Goal: Task Accomplishment & Management: Use online tool/utility

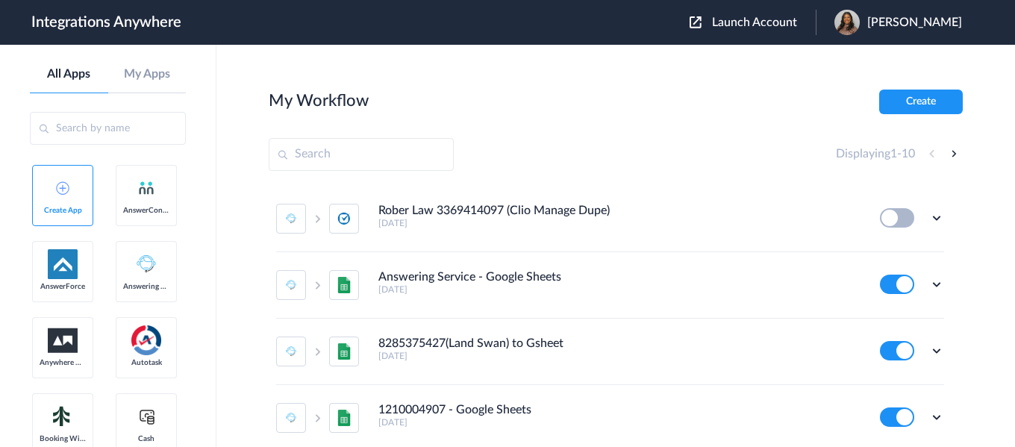
click at [751, 20] on span "Launch Account" at bounding box center [754, 22] width 85 height 12
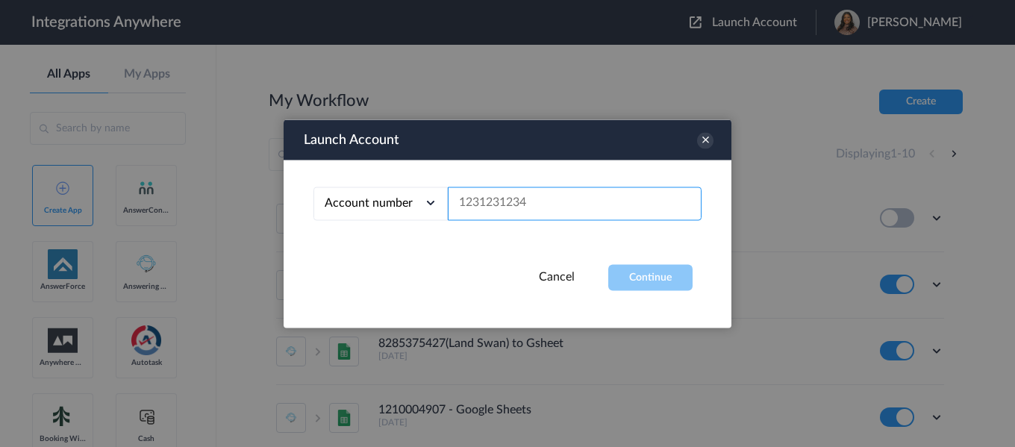
paste input "2399634429"
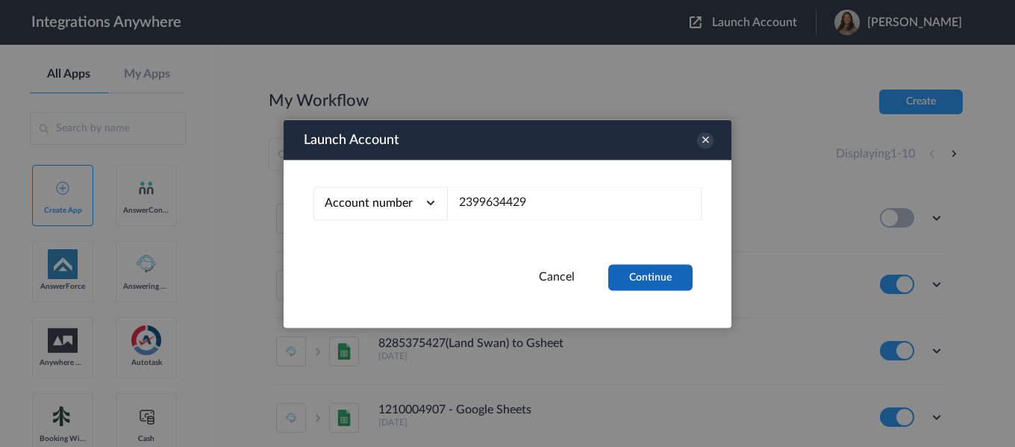
click at [650, 271] on button "Continue" at bounding box center [650, 277] width 84 height 26
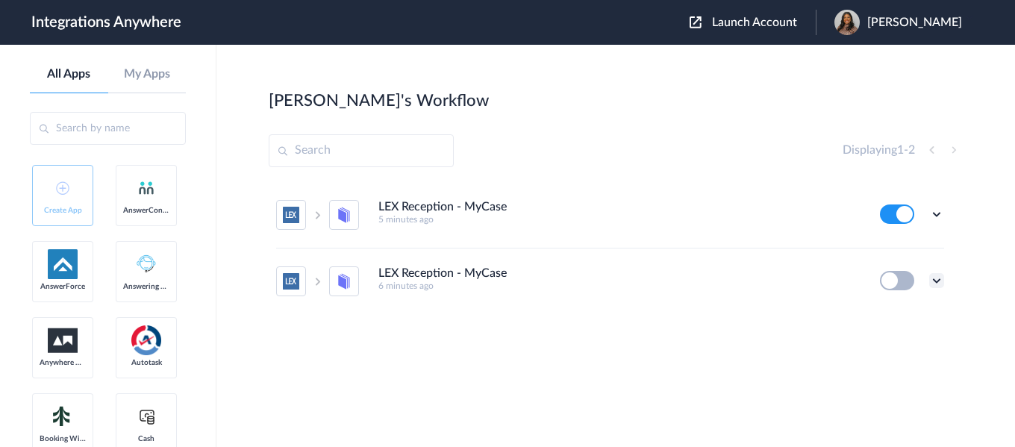
click at [935, 287] on icon at bounding box center [936, 280] width 15 height 15
click at [915, 364] on li "Delete" at bounding box center [895, 371] width 97 height 28
click at [915, 366] on li "Are you sure?" at bounding box center [895, 377] width 97 height 40
click at [937, 215] on icon at bounding box center [936, 214] width 15 height 15
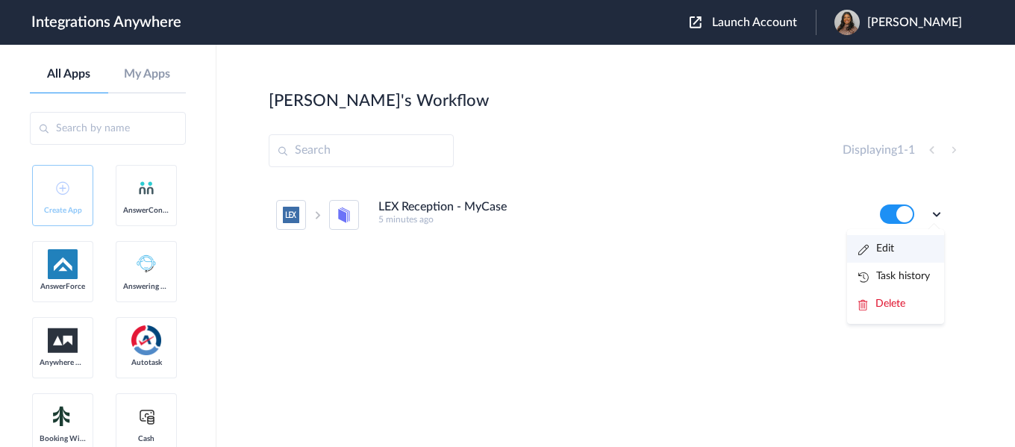
click at [914, 246] on li "Edit" at bounding box center [895, 249] width 97 height 28
click at [749, 30] on div "Launch Account Latasha Parker My Account Logout" at bounding box center [833, 22] width 287 height 25
click at [747, 19] on span "Launch Account" at bounding box center [754, 22] width 85 height 12
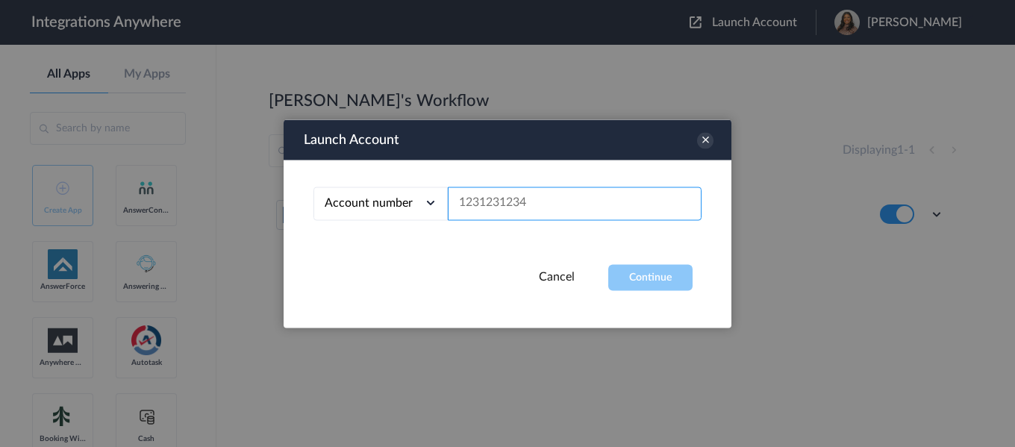
paste input "2399634429"
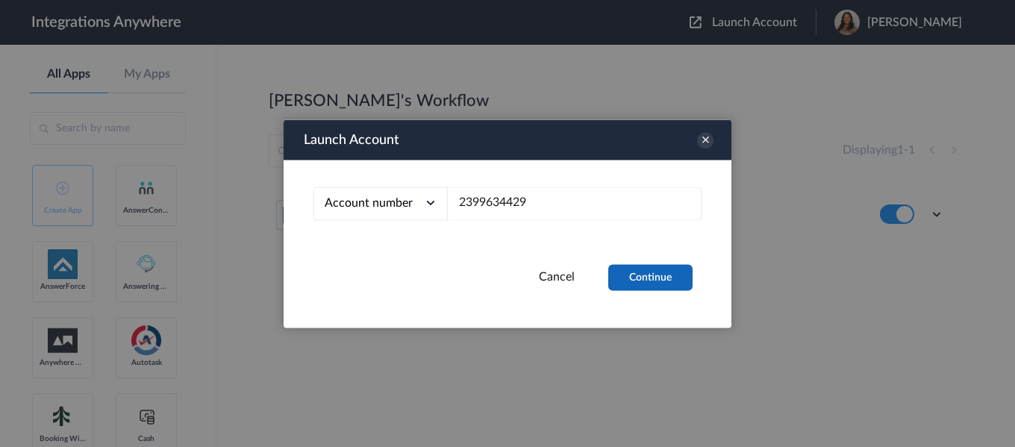
click at [664, 280] on button "Continue" at bounding box center [650, 277] width 84 height 26
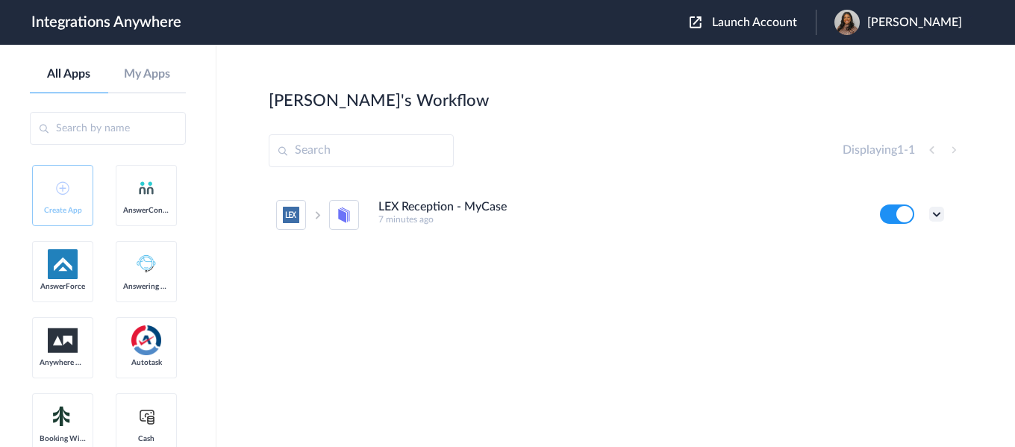
click at [942, 213] on icon at bounding box center [936, 214] width 15 height 15
click at [905, 243] on li "Edit" at bounding box center [895, 249] width 97 height 28
click at [749, 19] on span "Launch Account" at bounding box center [754, 22] width 85 height 12
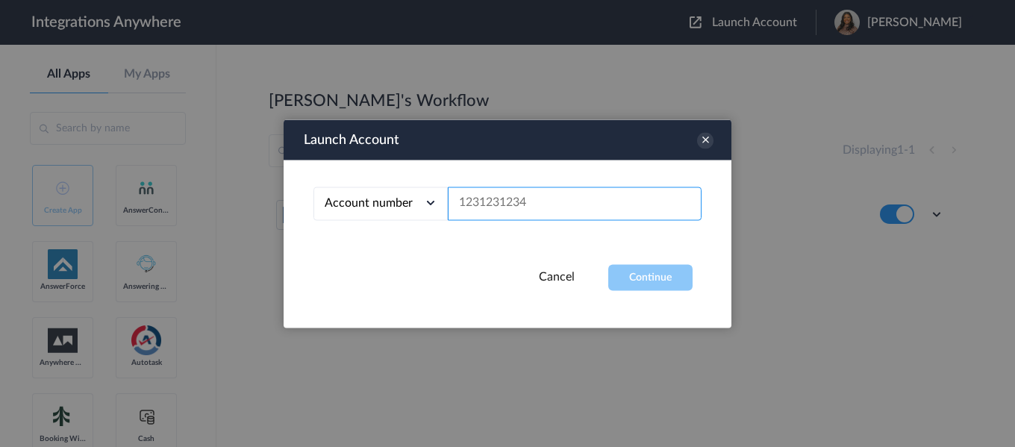
paste input "2399634429"
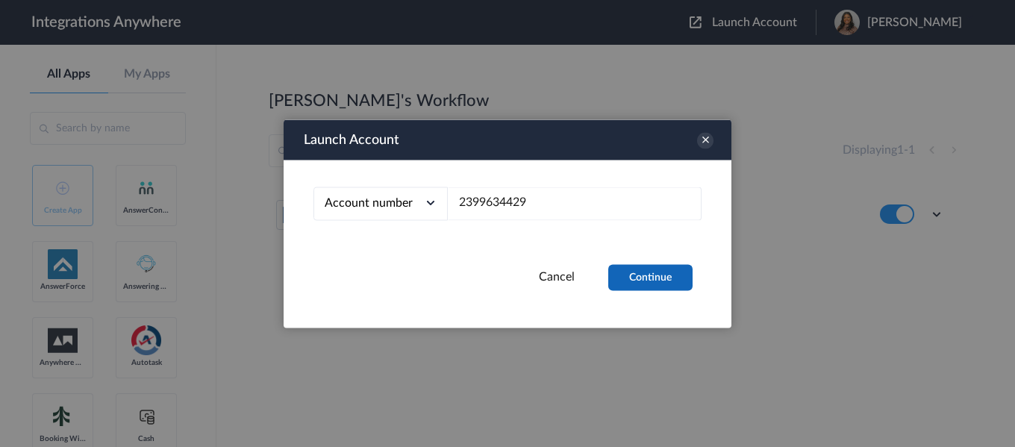
click at [658, 287] on button "Continue" at bounding box center [650, 277] width 84 height 26
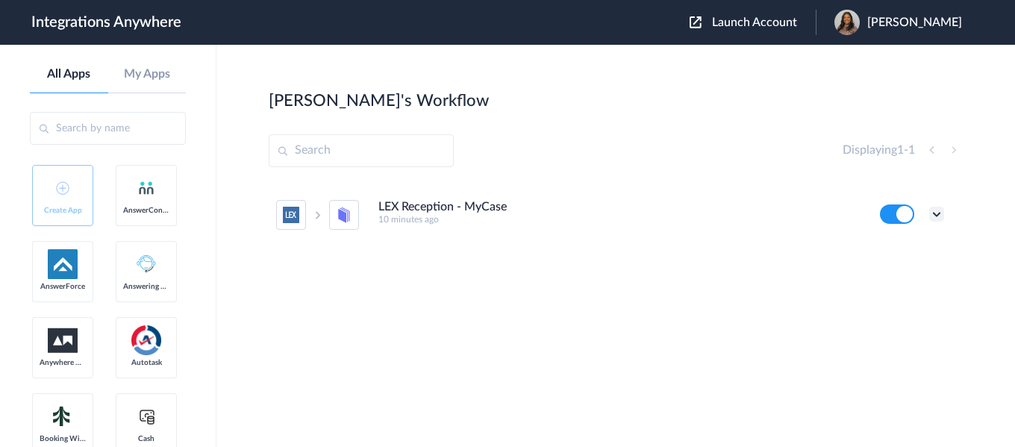
click at [938, 219] on icon at bounding box center [936, 214] width 15 height 15
click at [913, 274] on link "Task history" at bounding box center [894, 276] width 72 height 10
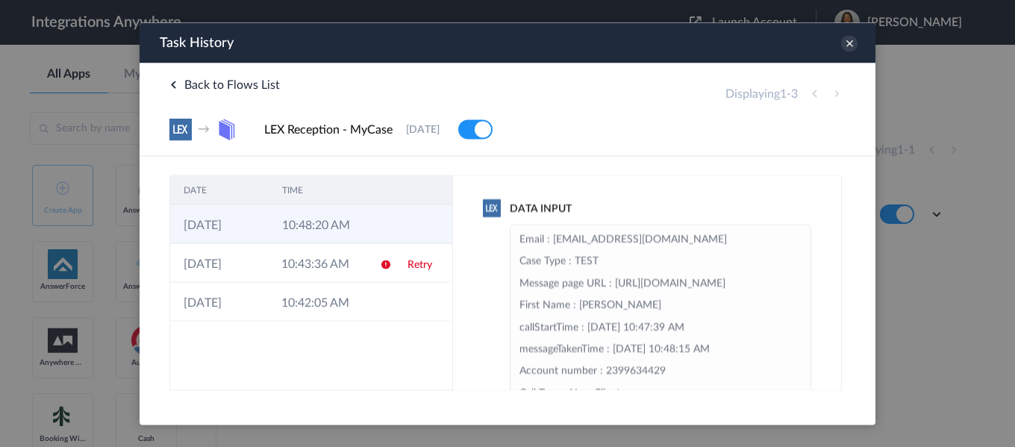
click at [368, 214] on td at bounding box center [382, 224] width 28 height 39
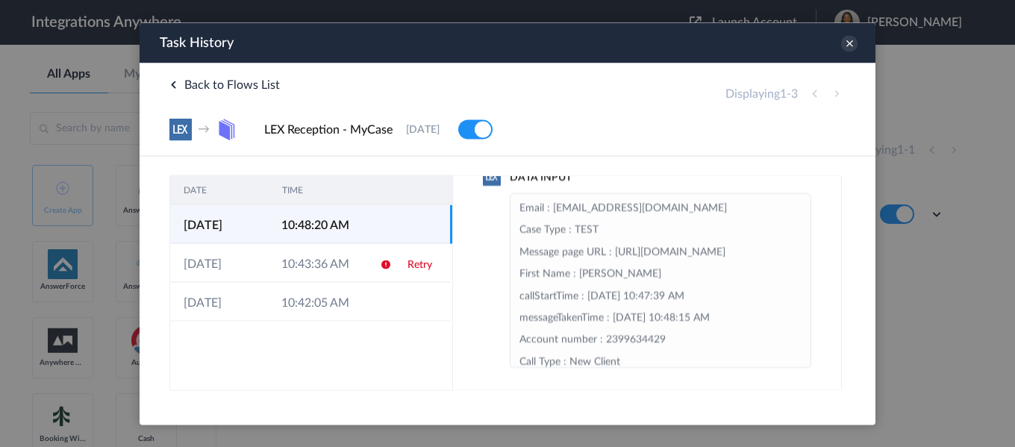
click at [417, 222] on td at bounding box center [422, 224] width 56 height 39
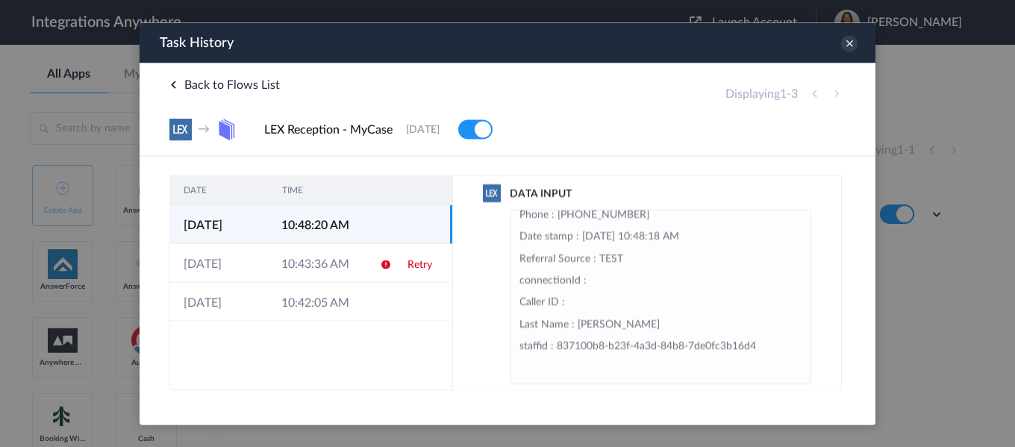
scroll to position [13, 0]
click at [321, 226] on td "10:48:20 AM" at bounding box center [317, 224] width 98 height 39
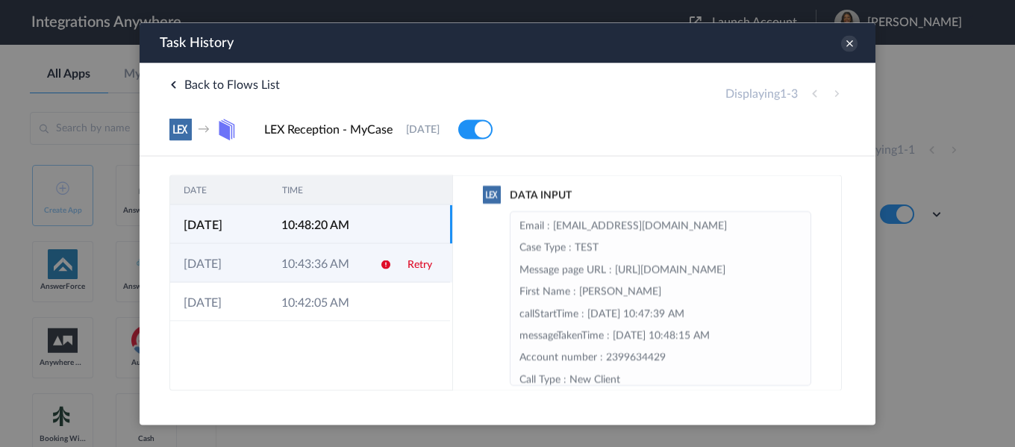
click at [367, 266] on td at bounding box center [380, 262] width 28 height 39
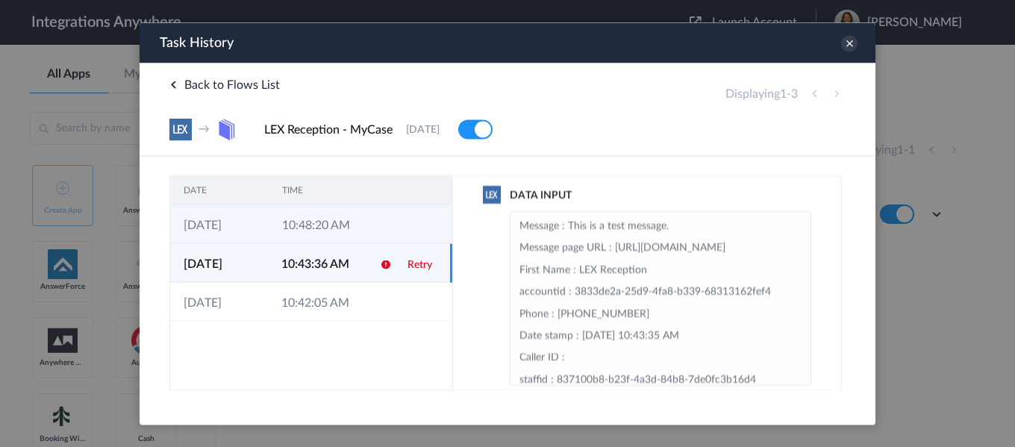
click at [374, 225] on td at bounding box center [382, 224] width 28 height 39
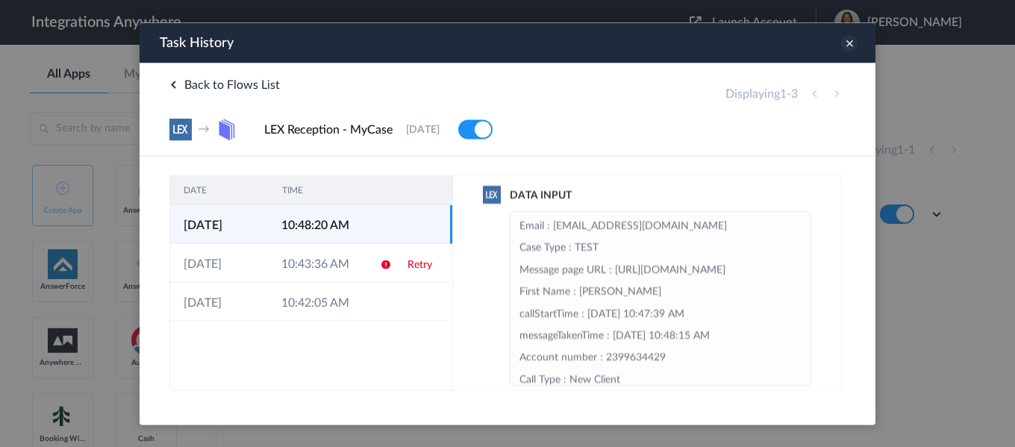
click at [847, 46] on icon at bounding box center [849, 43] width 16 height 16
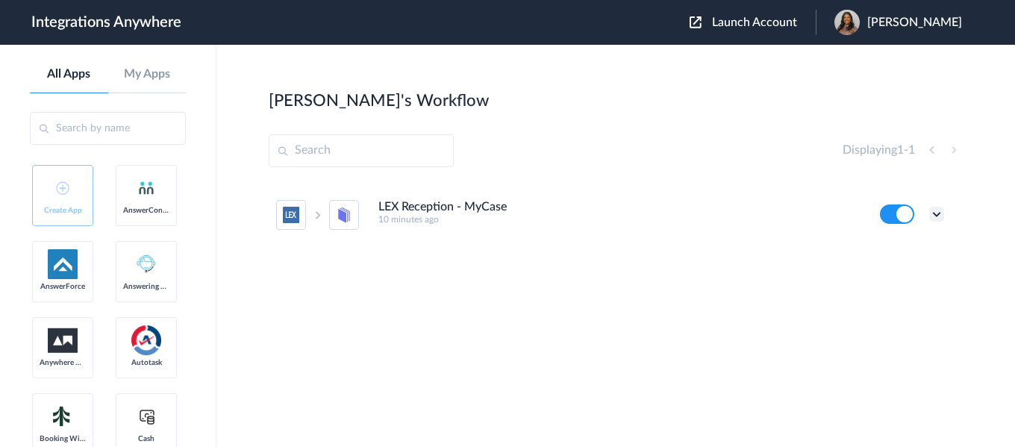
click at [936, 211] on icon at bounding box center [936, 214] width 15 height 15
click at [908, 244] on li "Edit" at bounding box center [895, 249] width 97 height 28
click at [781, 24] on span "Launch Account" at bounding box center [754, 22] width 85 height 12
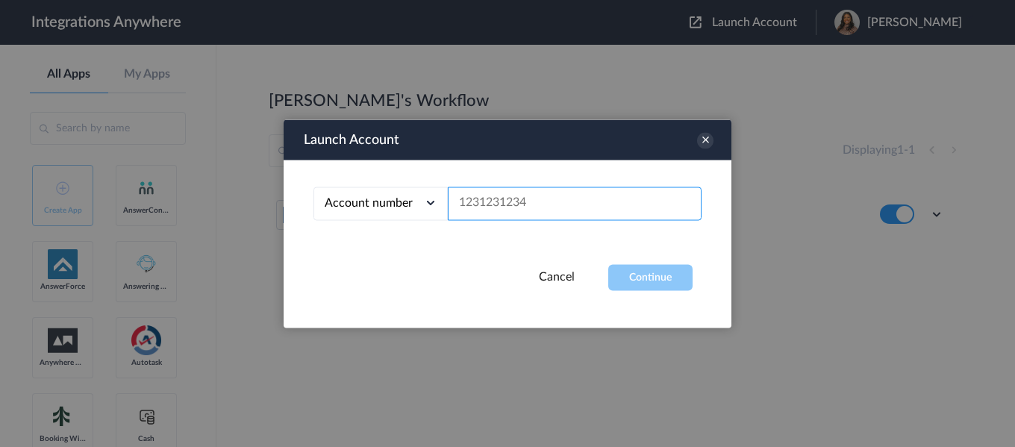
paste input "2399634429"
type input "2399634429"
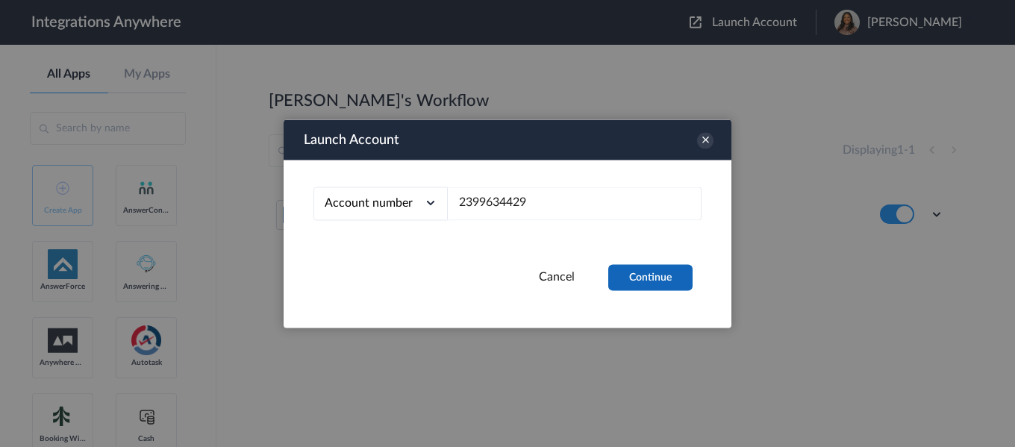
click at [670, 287] on button "Continue" at bounding box center [650, 277] width 84 height 26
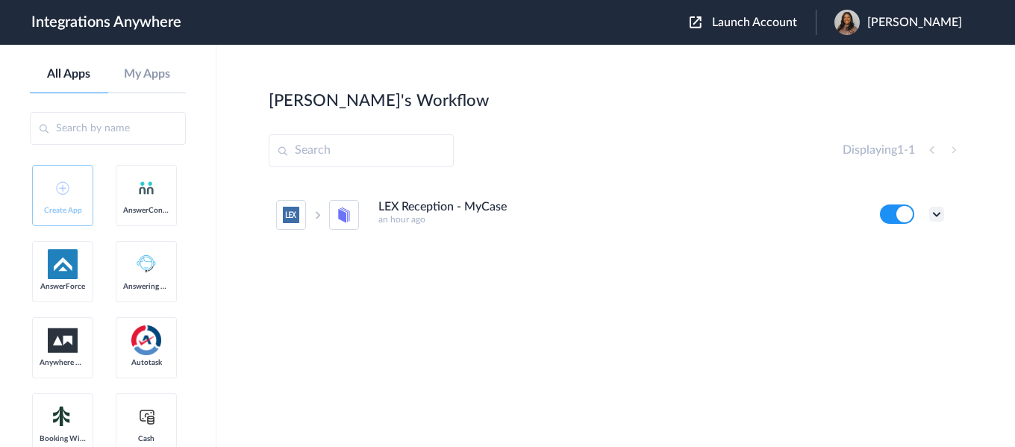
click at [937, 216] on icon at bounding box center [936, 214] width 15 height 15
click at [914, 259] on li "Edit" at bounding box center [895, 249] width 97 height 28
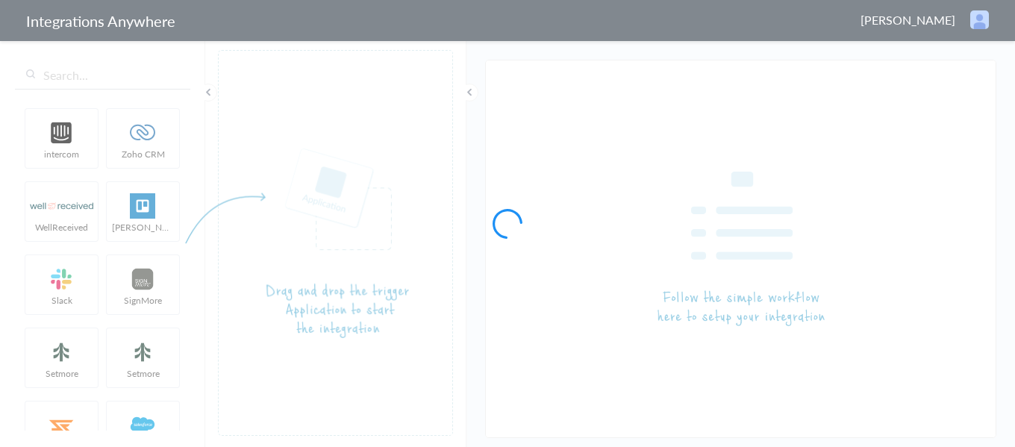
type input "LEX Reception - MyCase"
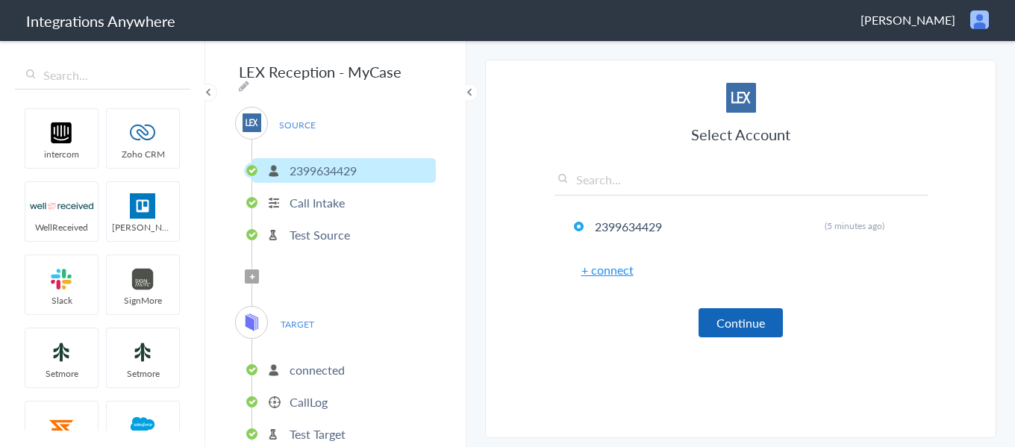
click at [750, 331] on button "Continue" at bounding box center [741, 322] width 84 height 29
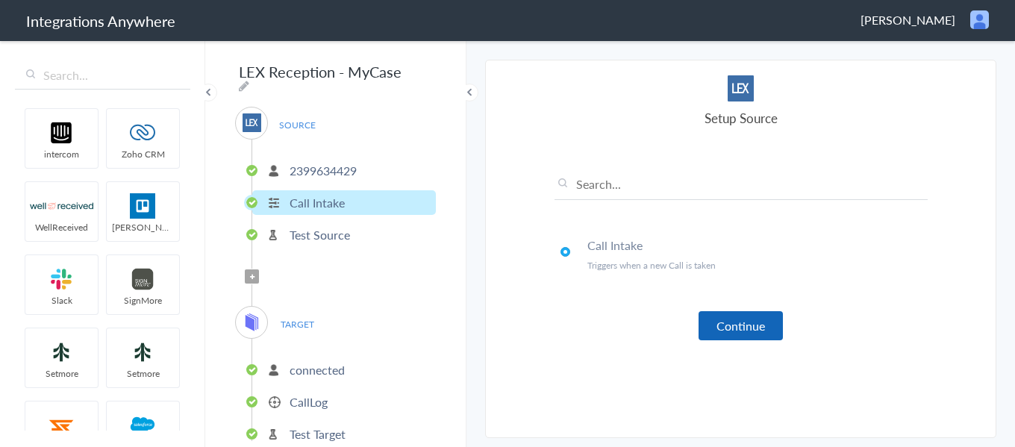
click at [729, 329] on button "Continue" at bounding box center [741, 325] width 84 height 29
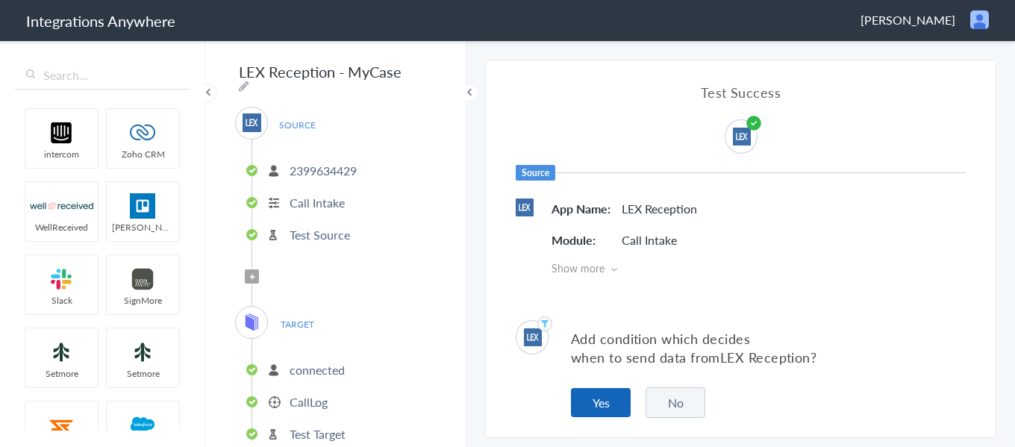
click at [601, 403] on button "Yes" at bounding box center [601, 402] width 60 height 29
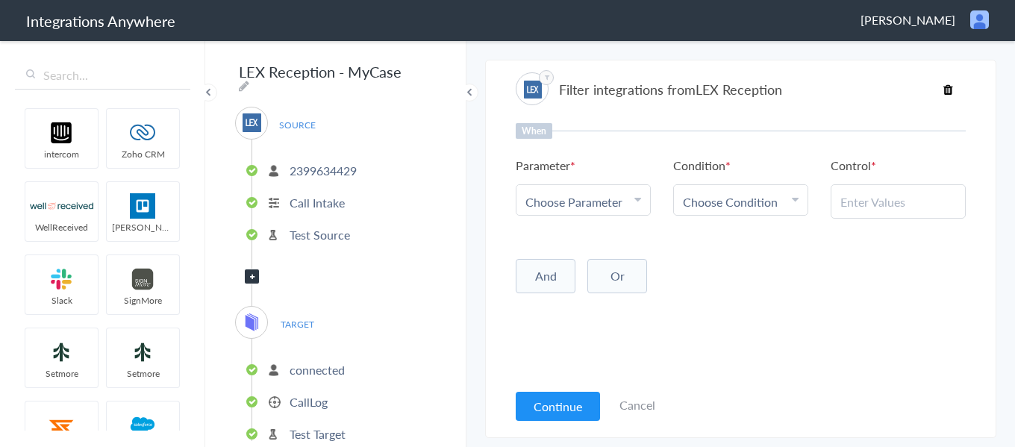
click at [623, 208] on div "Choose Parameter" at bounding box center [583, 201] width 116 height 17
click at [601, 242] on input "text" at bounding box center [584, 243] width 134 height 32
type input "call"
click at [599, 294] on link "Call Type" at bounding box center [584, 303] width 134 height 32
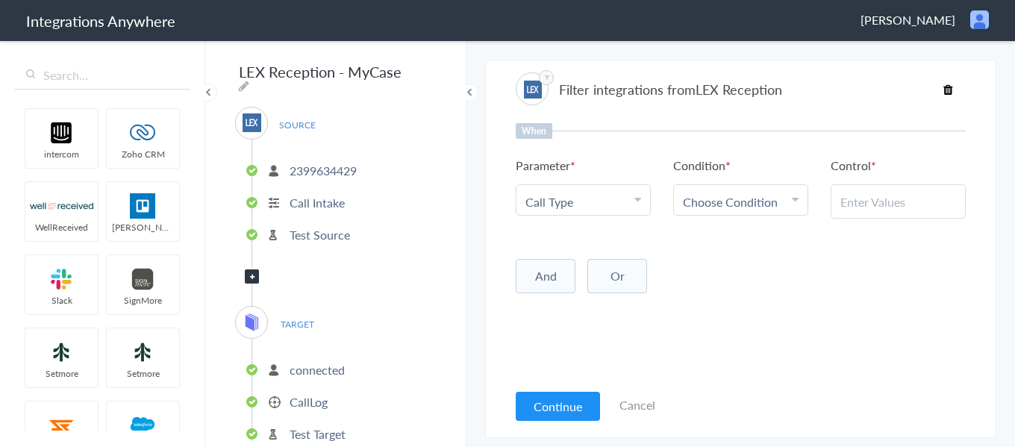
click at [723, 199] on span "Choose Condition" at bounding box center [730, 201] width 95 height 17
click at [732, 283] on link "Contains" at bounding box center [741, 275] width 134 height 32
click at [870, 197] on input "text" at bounding box center [898, 201] width 116 height 17
type input "New Client"
click at [620, 279] on button "Or" at bounding box center [617, 276] width 60 height 34
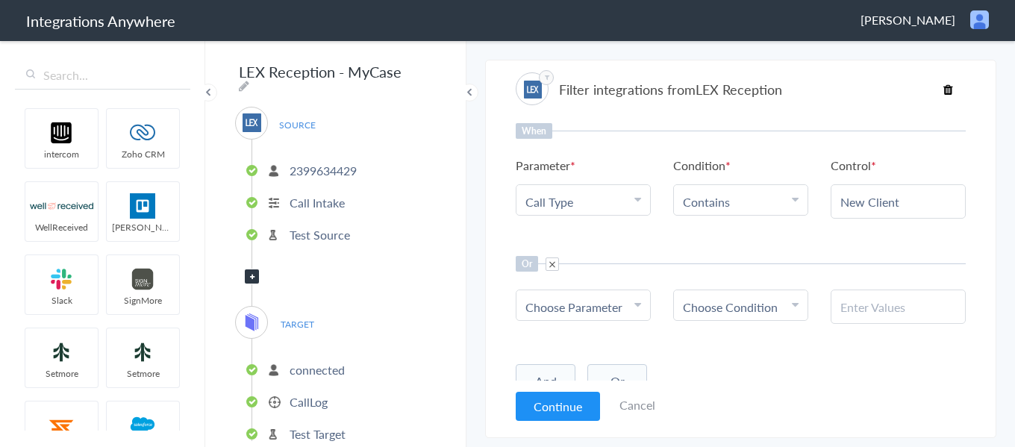
click at [611, 312] on span "Choose Parameter" at bounding box center [573, 307] width 97 height 17
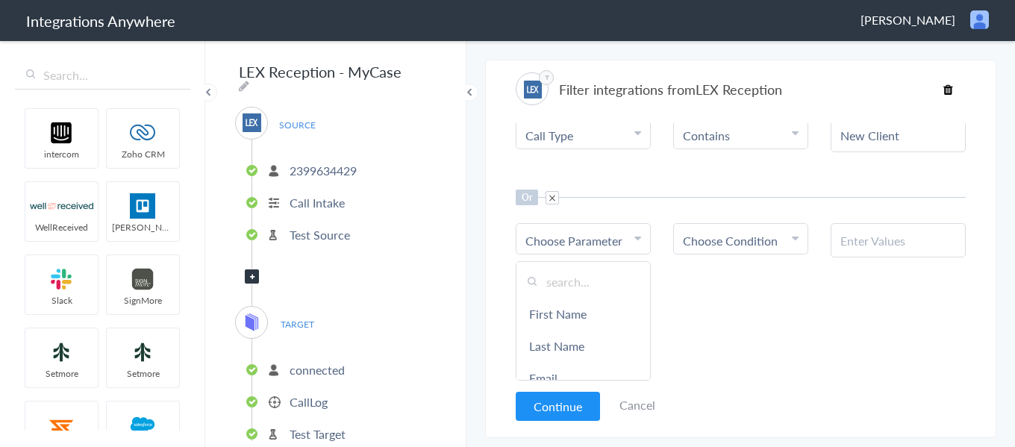
click at [602, 274] on input "text" at bounding box center [584, 282] width 134 height 32
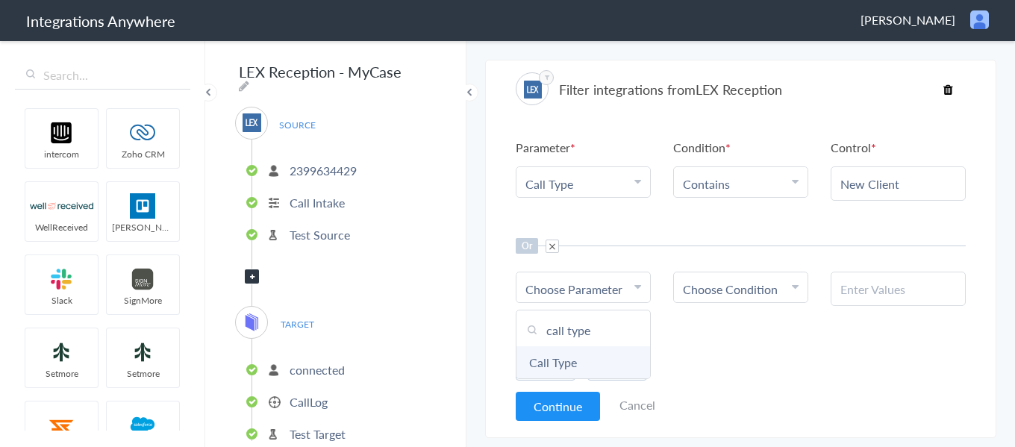
type input "call type"
click at [593, 365] on link "Call Type" at bounding box center [584, 362] width 134 height 32
click at [734, 286] on span "Choose Condition" at bounding box center [730, 289] width 95 height 17
click at [753, 361] on link "Contains" at bounding box center [741, 362] width 134 height 32
click at [845, 293] on input "text" at bounding box center [898, 289] width 116 height 17
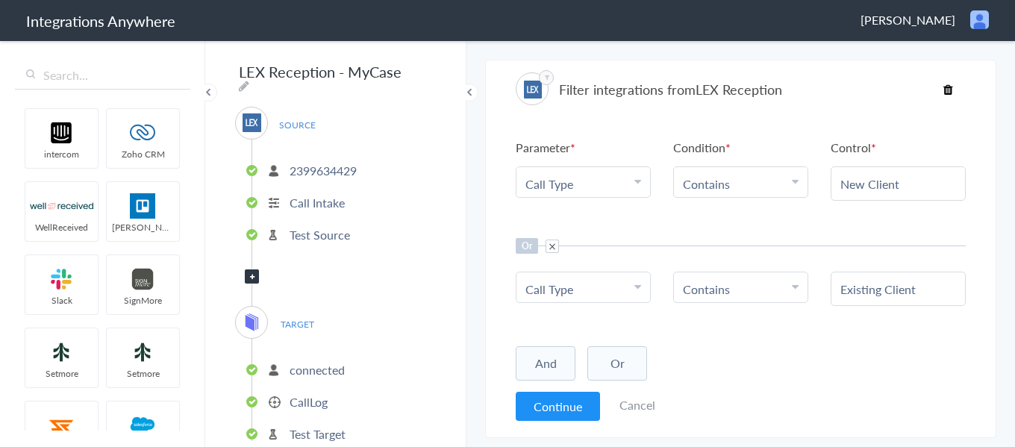
type input "Existing Client"
drag, startPoint x: 858, startPoint y: 327, endPoint x: 690, endPoint y: 366, distance: 173.1
click at [843, 331] on div "When Parameter Choose Parameter Call Type First Name Last Name Email Phone Case…" at bounding box center [741, 252] width 450 height 258
click at [570, 406] on button "Continue" at bounding box center [558, 406] width 84 height 29
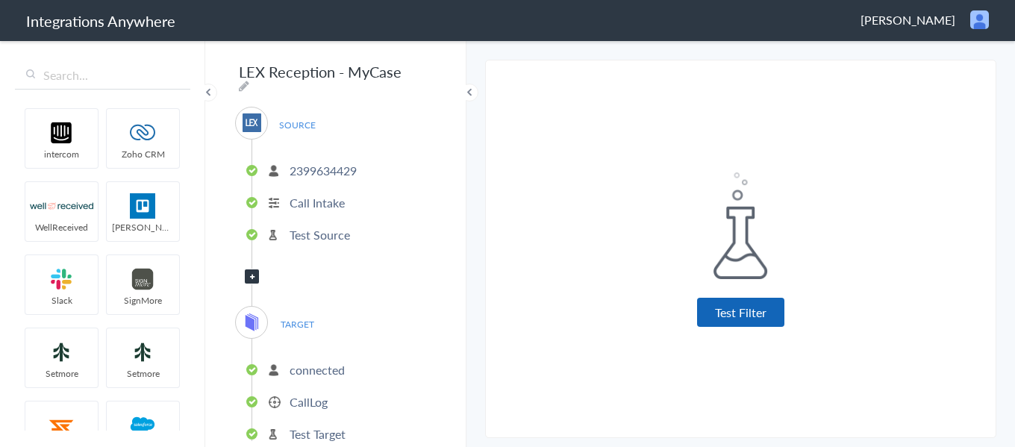
click at [753, 314] on button "Test Filter" at bounding box center [740, 312] width 87 height 29
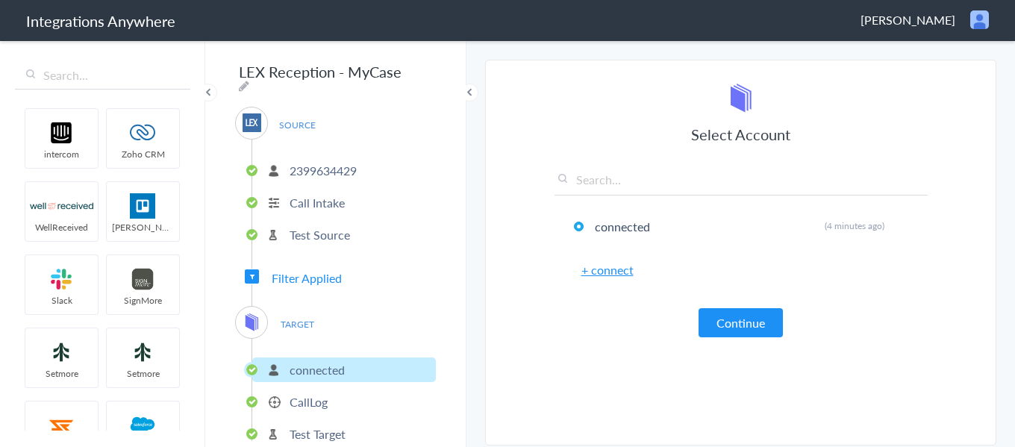
click at [753, 314] on button "Continue" at bounding box center [741, 322] width 84 height 29
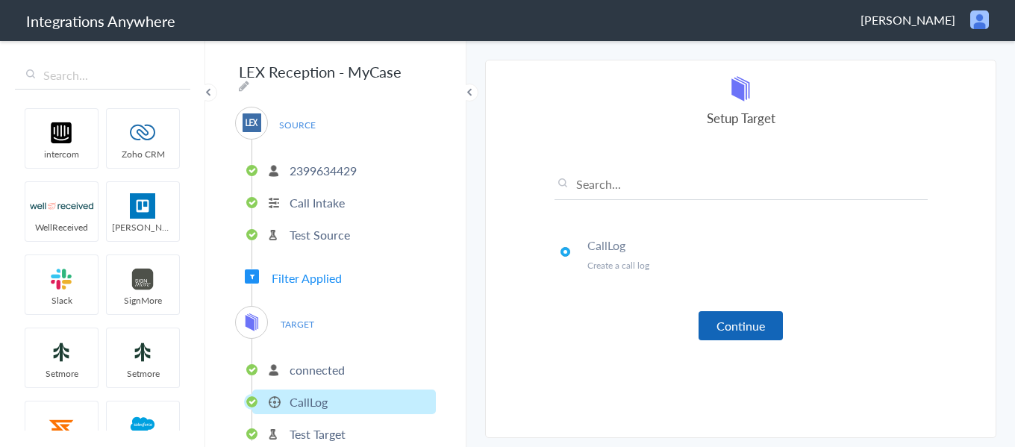
click at [753, 322] on button "Continue" at bounding box center [741, 325] width 84 height 29
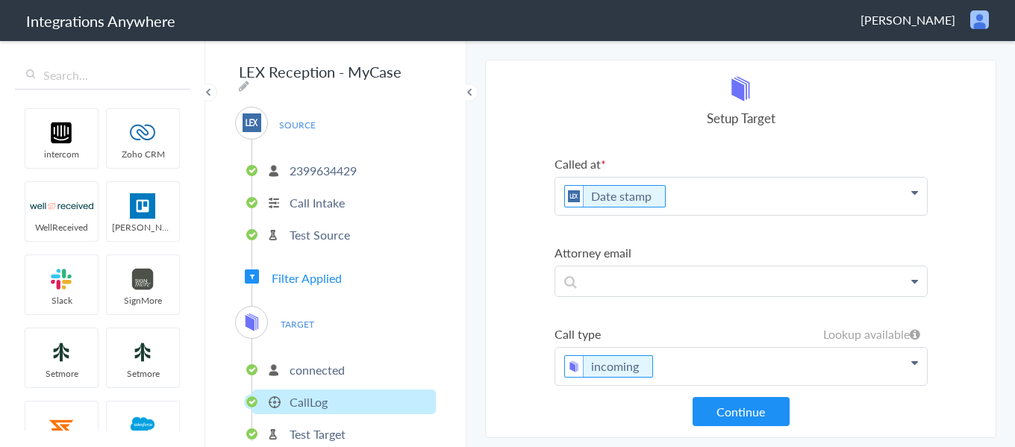
scroll to position [275, 0]
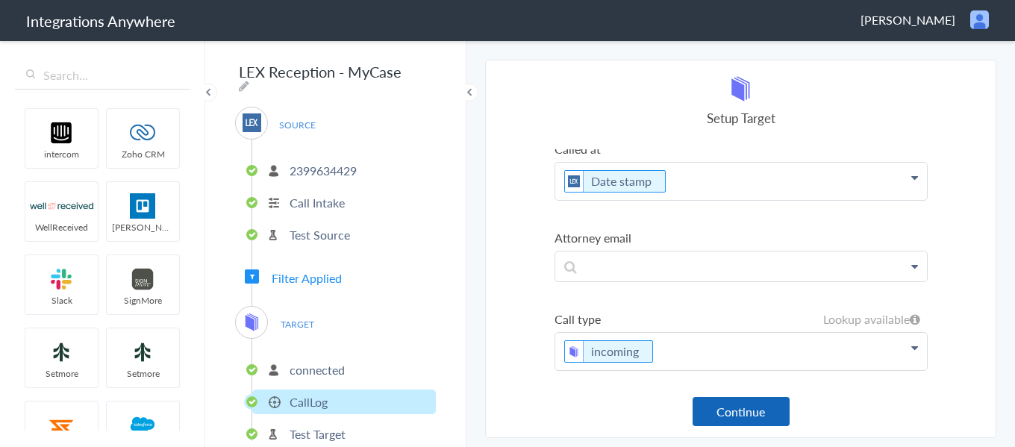
click at [746, 405] on button "Continue" at bounding box center [741, 411] width 97 height 29
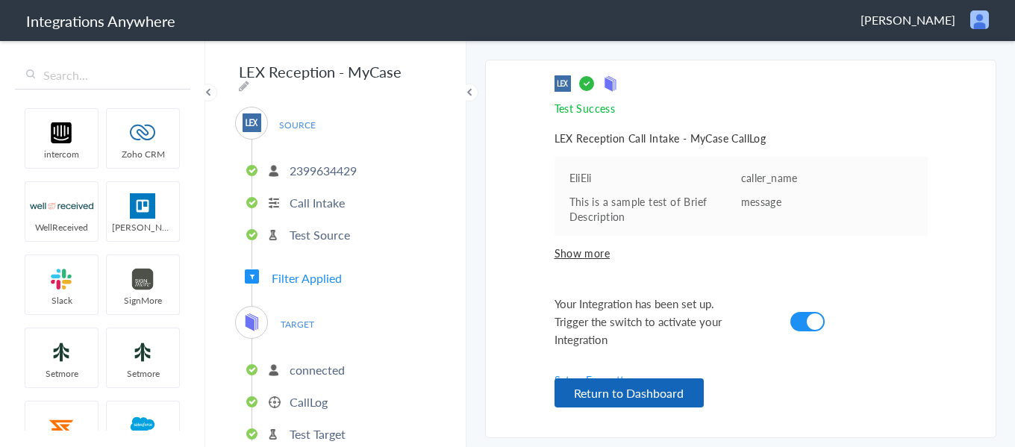
click at [666, 387] on button "Return to Dashboard" at bounding box center [629, 392] width 149 height 29
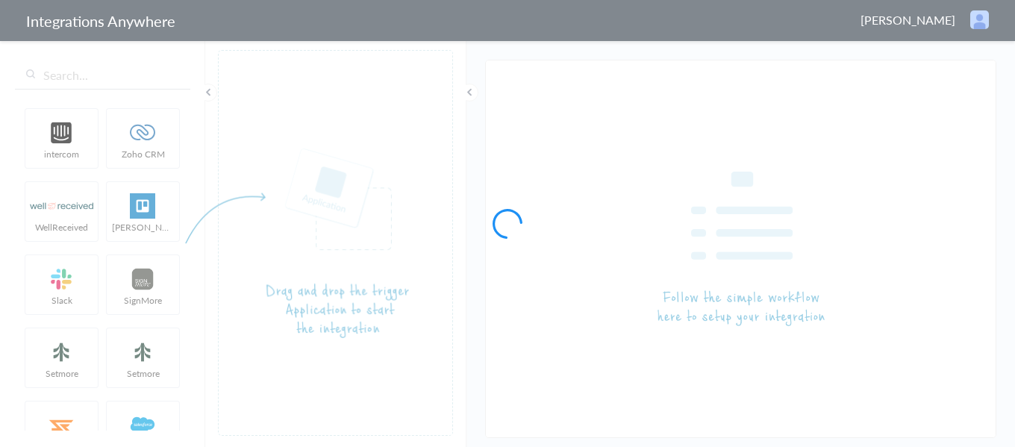
type input "LEX Reception - MyCase"
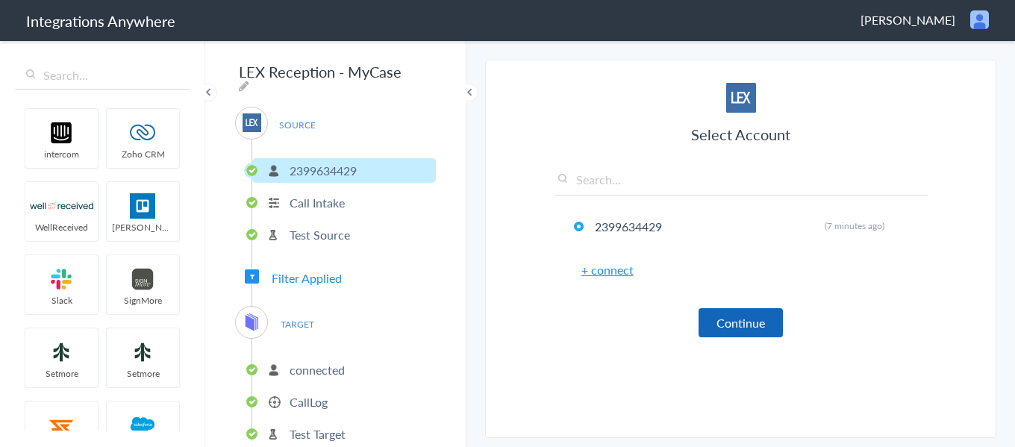
click at [723, 322] on button "Continue" at bounding box center [741, 322] width 84 height 29
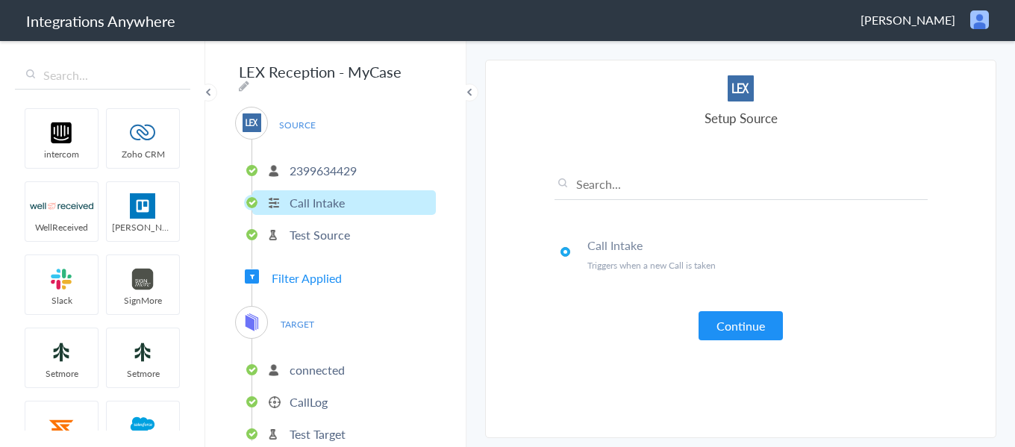
click at [723, 322] on button "Continue" at bounding box center [741, 325] width 84 height 29
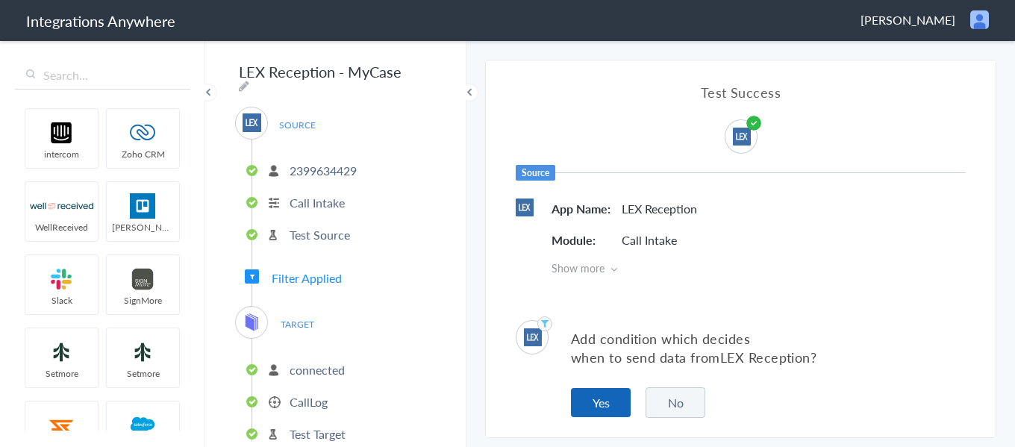
click at [608, 403] on button "Yes" at bounding box center [601, 402] width 60 height 29
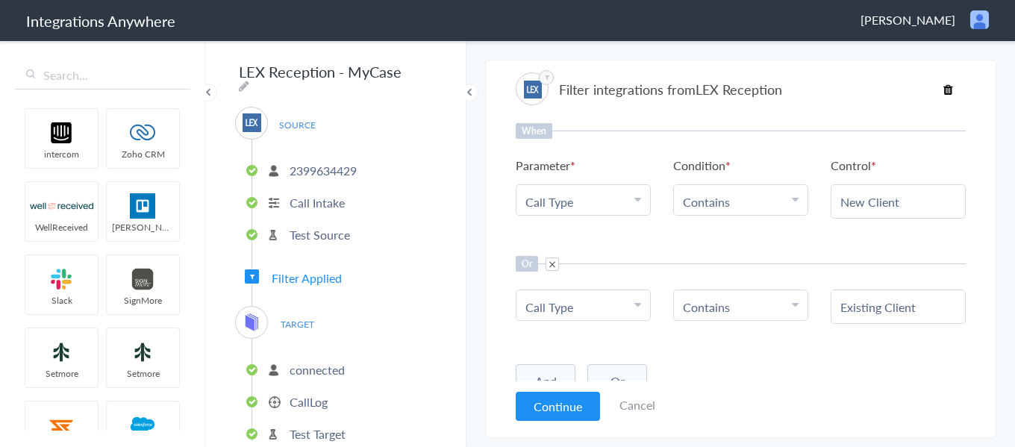
click at [567, 408] on button "Continue" at bounding box center [558, 406] width 84 height 29
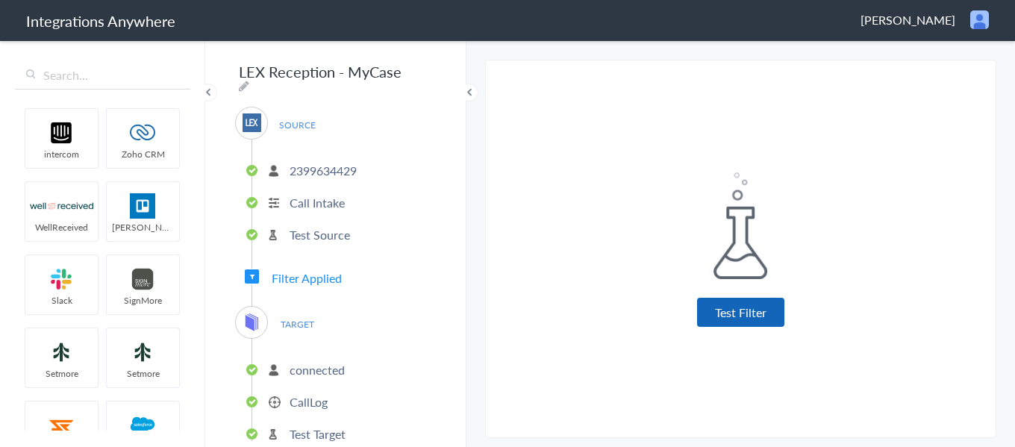
click at [716, 312] on button "Test Filter" at bounding box center [740, 312] width 87 height 29
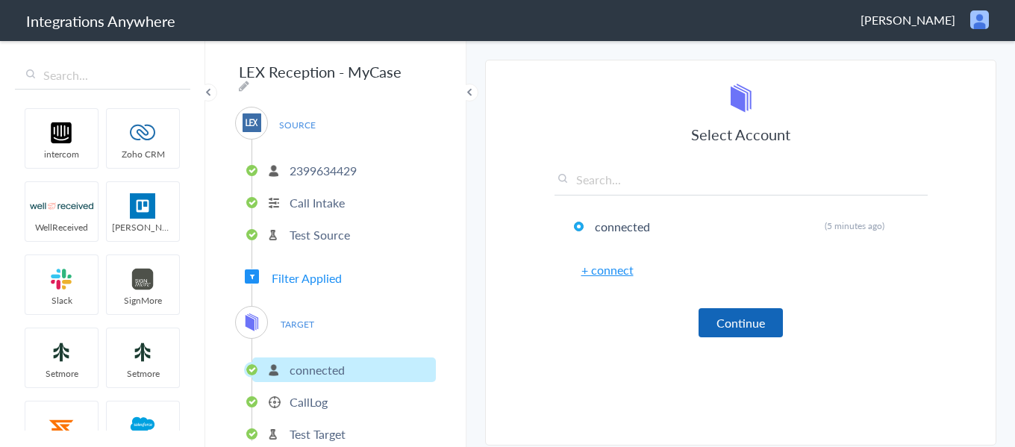
click at [737, 317] on button "Continue" at bounding box center [741, 322] width 84 height 29
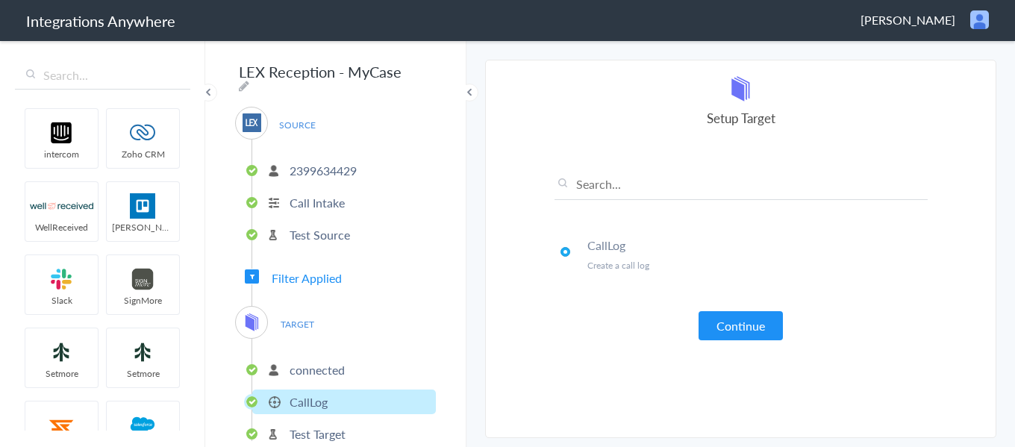
click at [737, 319] on button "Continue" at bounding box center [741, 325] width 84 height 29
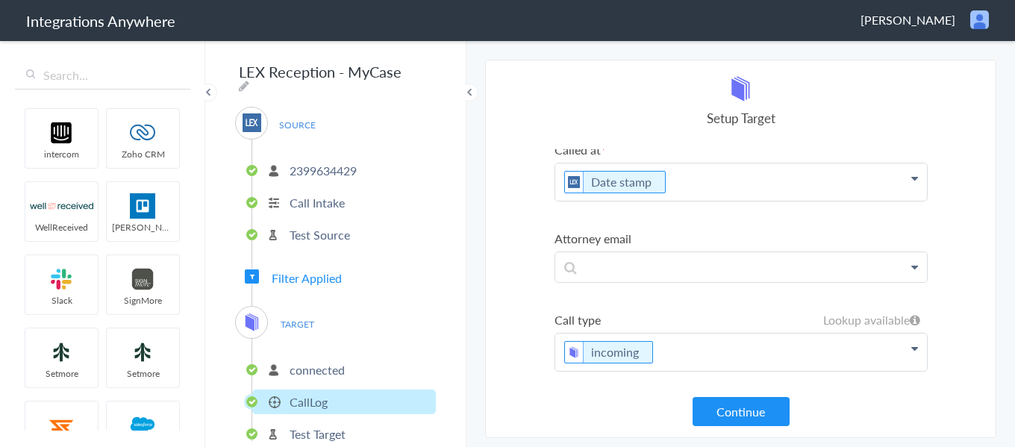
scroll to position [275, 0]
click at [735, 405] on button "Continue" at bounding box center [741, 411] width 97 height 29
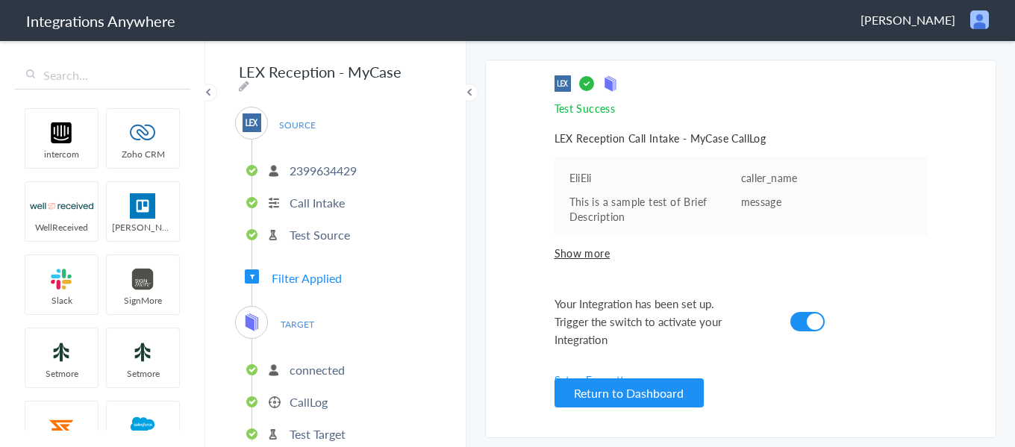
click at [578, 250] on span "Show more" at bounding box center [741, 253] width 373 height 15
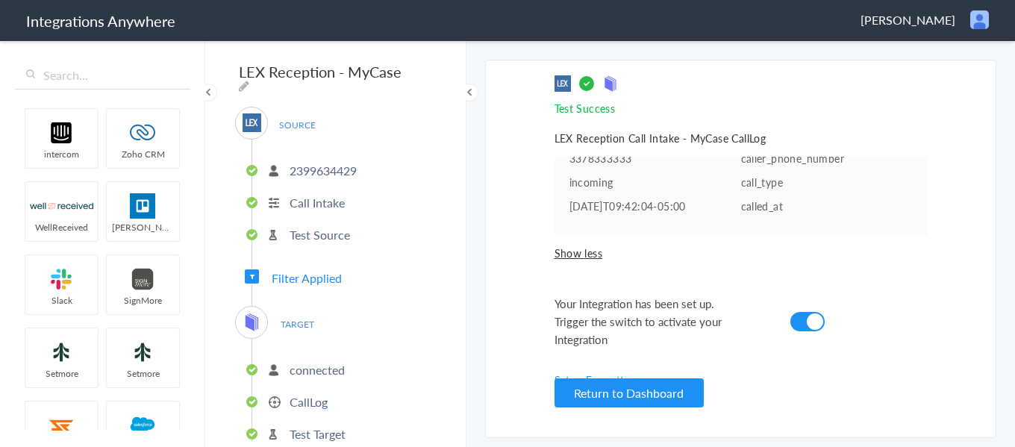
click at [318, 425] on p "Test Target" at bounding box center [318, 433] width 56 height 17
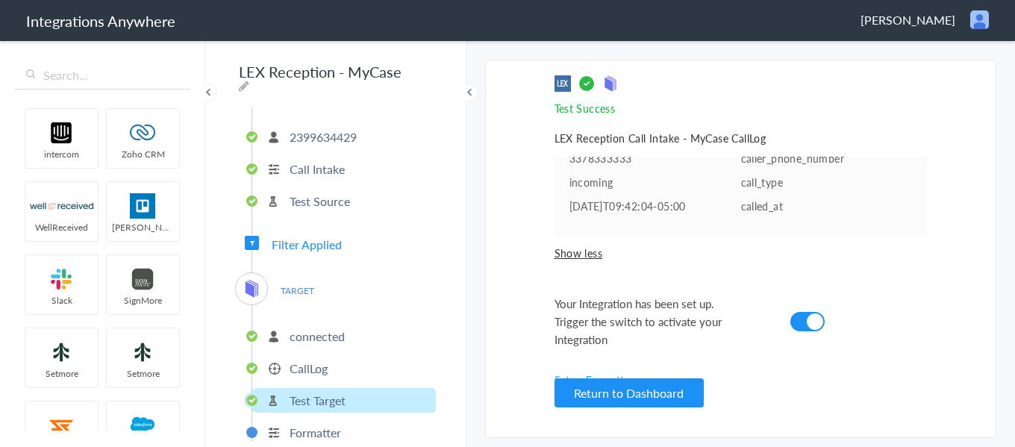
scroll to position [52, 0]
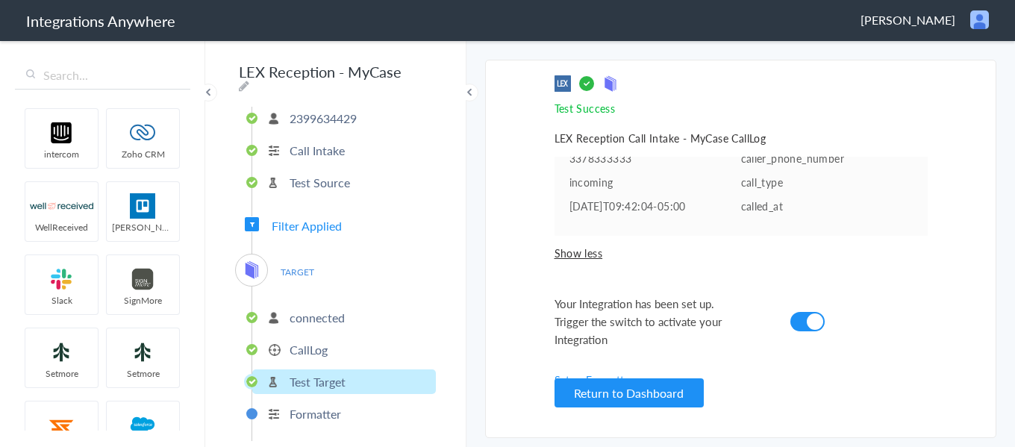
click at [325, 343] on p "CallLog" at bounding box center [309, 349] width 38 height 17
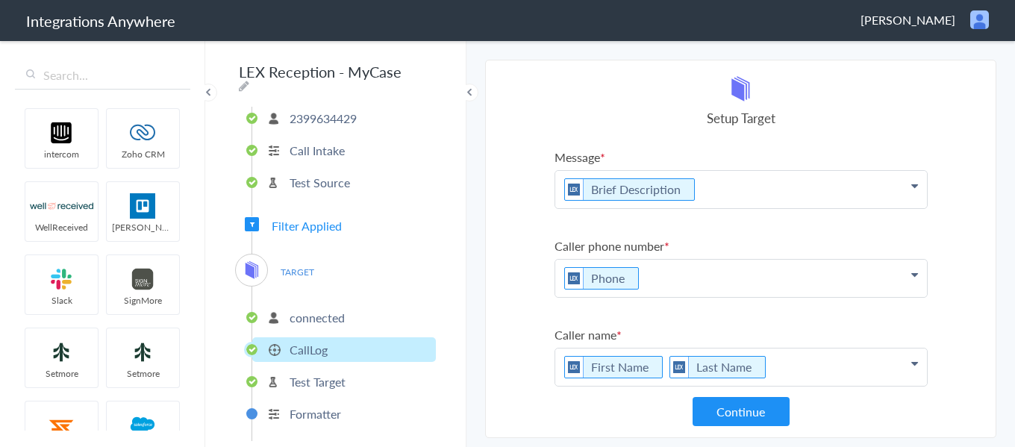
scroll to position [0, 0]
click at [733, 202] on p "Brief Description" at bounding box center [741, 190] width 372 height 37
click at [528, 242] on section "Select Account 2399634429 Rename Delete (7 minutes ago) + connect Continue Setu…" at bounding box center [740, 249] width 511 height 378
click at [750, 196] on p "Brief Description" at bounding box center [741, 190] width 372 height 37
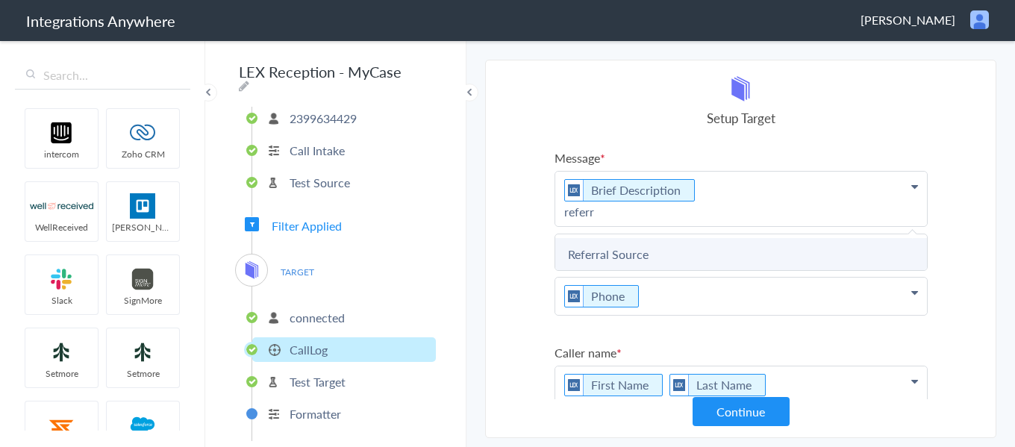
click at [734, 263] on link "Referral Source" at bounding box center [741, 254] width 372 height 32
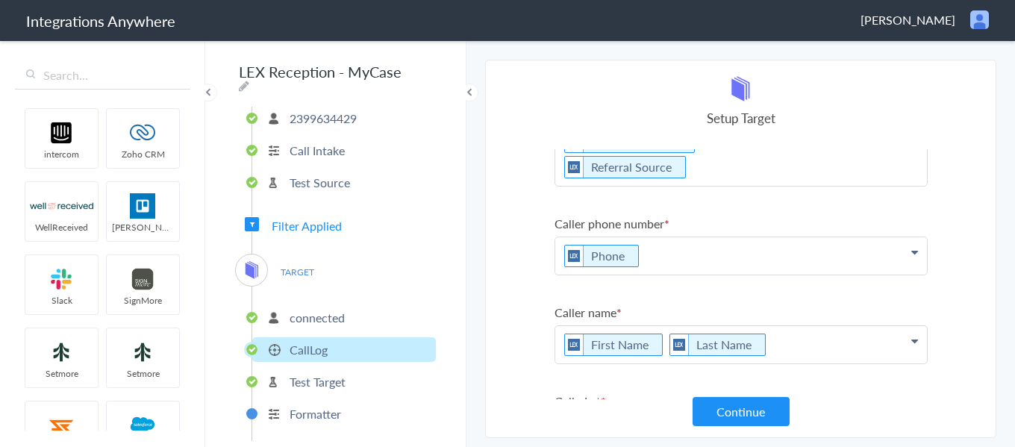
scroll to position [75, 0]
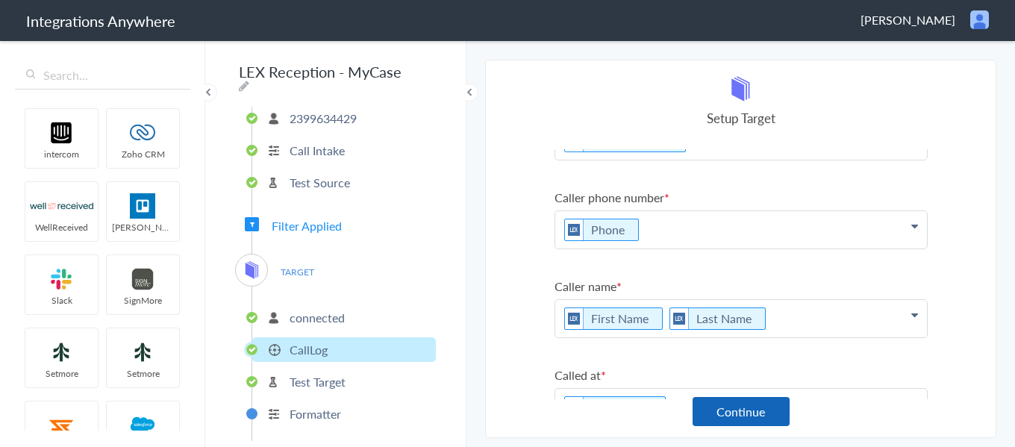
click at [729, 411] on button "Continue" at bounding box center [741, 411] width 97 height 29
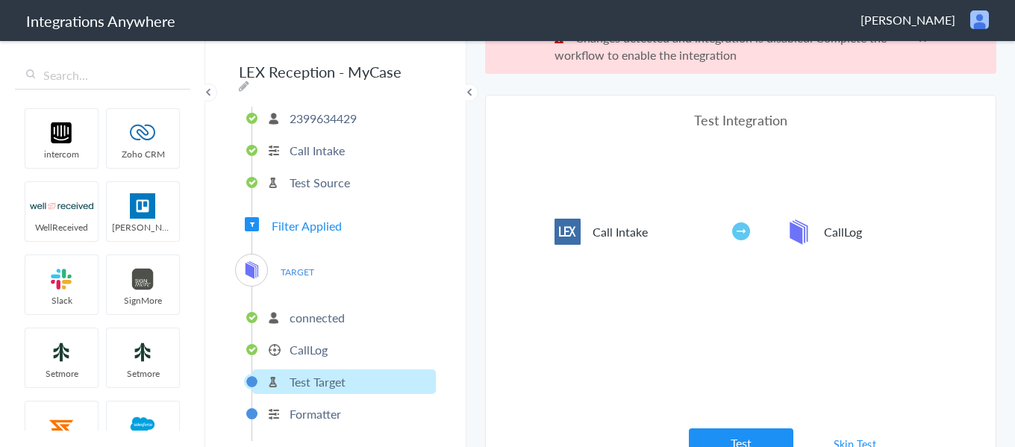
scroll to position [55, 0]
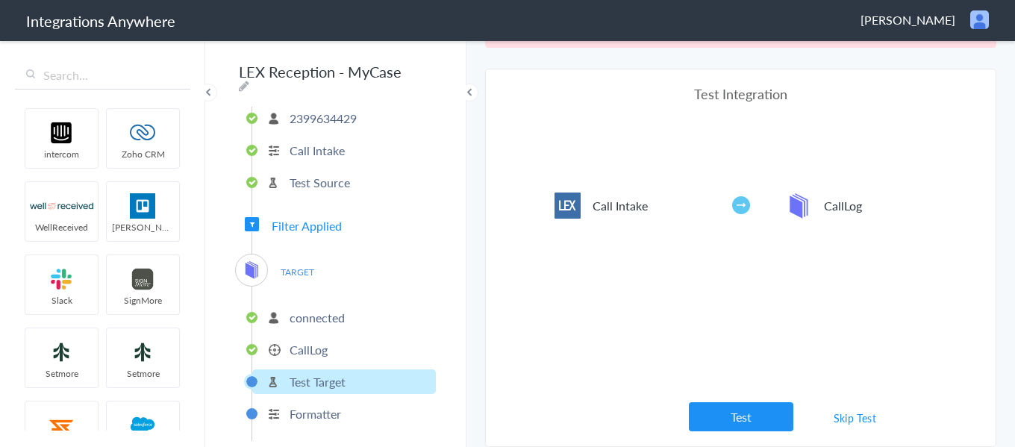
click at [840, 423] on link "Skip Test" at bounding box center [855, 418] width 79 height 27
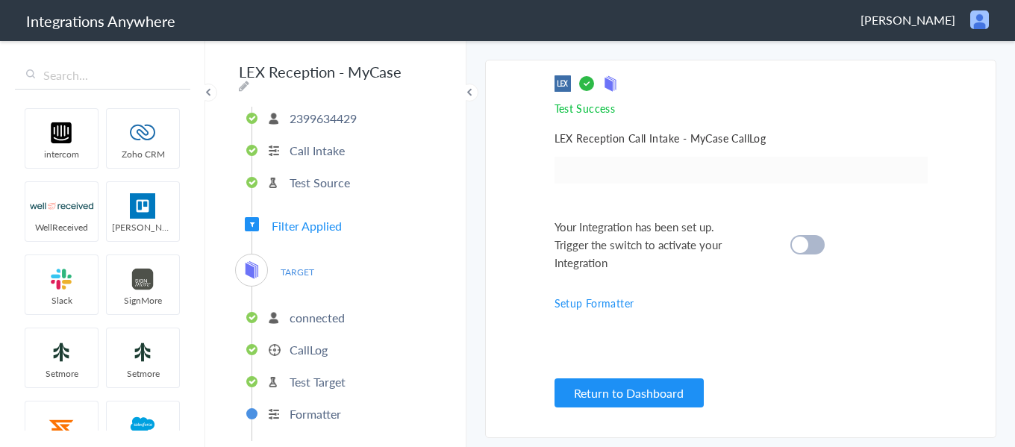
scroll to position [0, 0]
click at [804, 248] on cite at bounding box center [800, 245] width 16 height 16
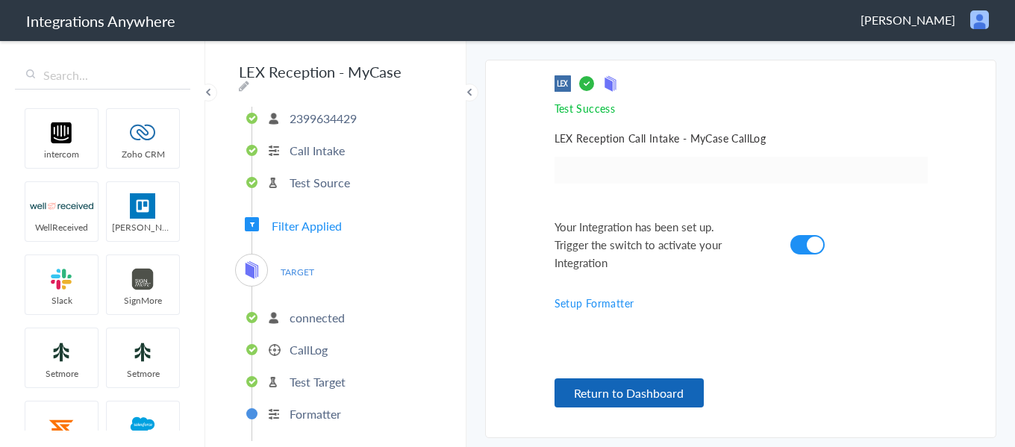
click at [653, 389] on button "Return to Dashboard" at bounding box center [629, 392] width 149 height 29
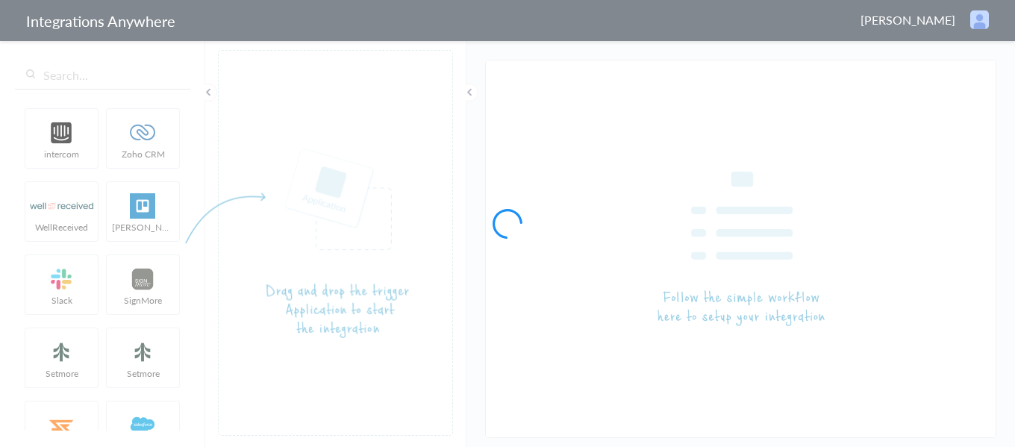
type input "LEX Reception - MyCase"
